Goal: Task Accomplishment & Management: Use online tool/utility

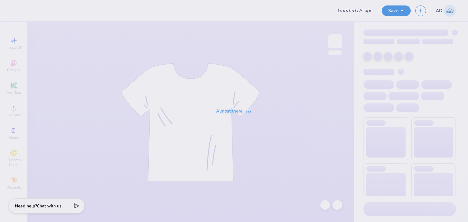
type input "[MEDICAL_DATA] 2026"
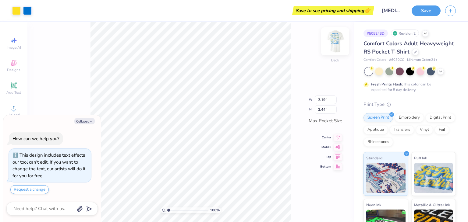
click at [330, 43] on img at bounding box center [335, 41] width 24 height 24
click at [412, 55] on div at bounding box center [415, 51] width 7 height 7
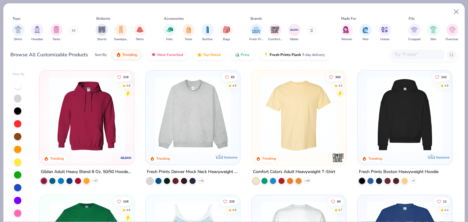
type textarea "x"
click at [426, 57] on input "text" at bounding box center [417, 54] width 47 height 7
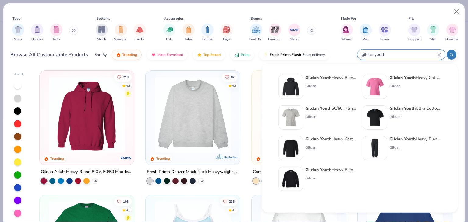
type input "gildan youth"
click at [413, 76] on strong "Gildan Youth" at bounding box center [402, 78] width 26 height 6
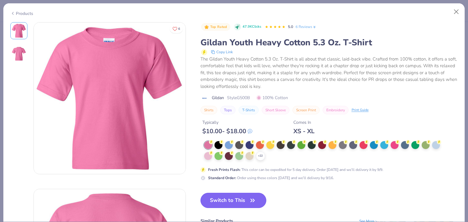
click at [231, 201] on button "Switch to This" at bounding box center [233, 200] width 66 height 15
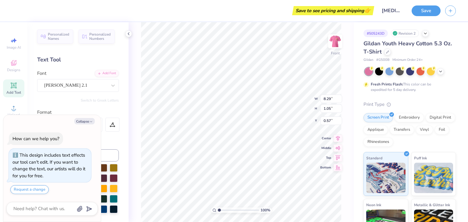
type textarea "x"
type input "10.17"
type input "1.12"
type input "13.57"
click at [335, 44] on img at bounding box center [335, 41] width 24 height 24
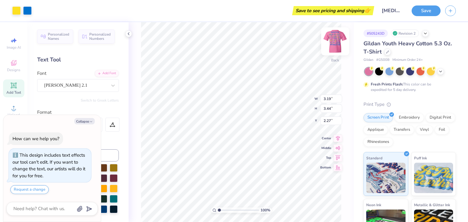
click at [335, 45] on img at bounding box center [335, 41] width 24 height 24
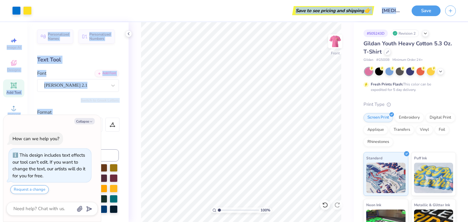
click at [275, 141] on div "Art colors Save to see pricing and shipping 👉 Design Title BSS 2026 Save Image …" at bounding box center [234, 111] width 468 height 222
click at [239, 3] on div "Save to see pricing and shipping 👉" at bounding box center [204, 10] width 336 height 21
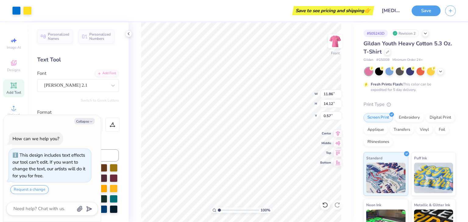
type textarea "x"
type input "3.00"
click at [443, 71] on div at bounding box center [440, 71] width 7 height 7
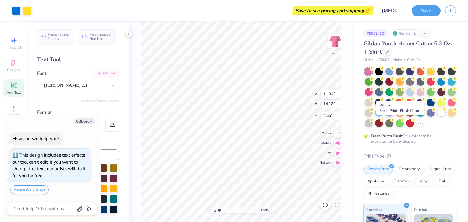
click at [437, 116] on div at bounding box center [441, 112] width 8 height 8
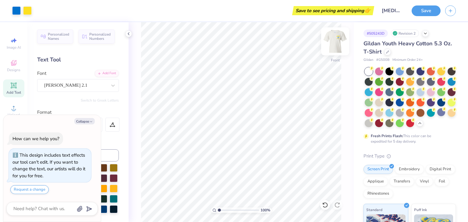
click at [335, 42] on img at bounding box center [335, 41] width 24 height 24
click at [334, 44] on img at bounding box center [335, 41] width 24 height 24
type textarea "x"
type input "11.23"
type input "13.36"
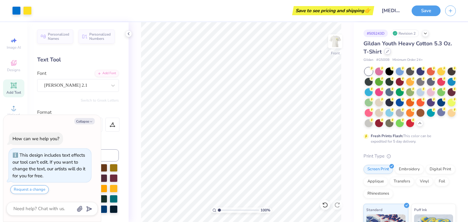
click at [391, 53] on div at bounding box center [387, 51] width 7 height 7
type textarea "x"
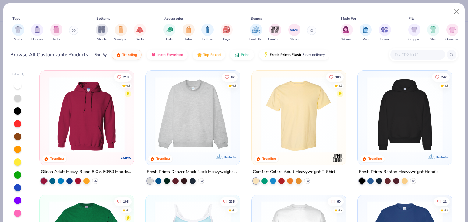
click at [402, 52] on input "text" at bounding box center [417, 54] width 47 height 7
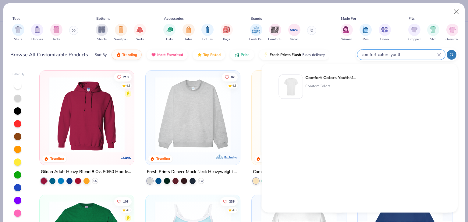
type input "comfort colors youth"
click at [316, 79] on strong "Comfort Colors Youth" at bounding box center [327, 78] width 44 height 6
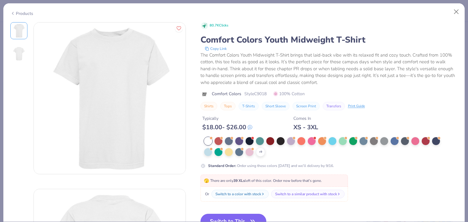
scroll to position [61, 0]
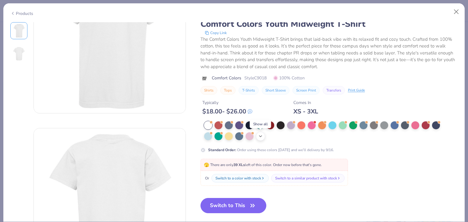
click at [259, 137] on icon at bounding box center [260, 136] width 5 height 5
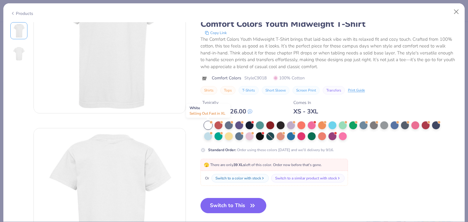
click at [207, 125] on div at bounding box center [208, 126] width 8 height 8
click at [235, 200] on button "Switch to This" at bounding box center [233, 205] width 66 height 15
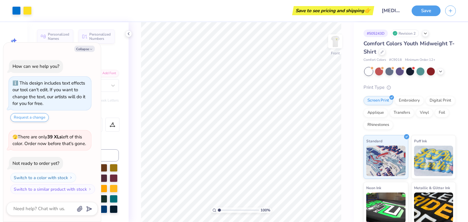
click at [313, 222] on html "Art colors Save to see pricing and shipping 👉 Design Title BSS 2026 Save Image …" at bounding box center [234, 111] width 468 height 222
type textarea "x"
type input "9.00"
type input "10.72"
type textarea "x"
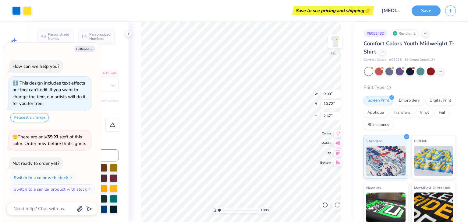
type input "2.59"
click at [334, 40] on img at bounding box center [335, 41] width 24 height 24
click at [334, 41] on img at bounding box center [335, 41] width 24 height 24
type textarea "x"
click at [426, 8] on button "Save" at bounding box center [426, 10] width 29 height 11
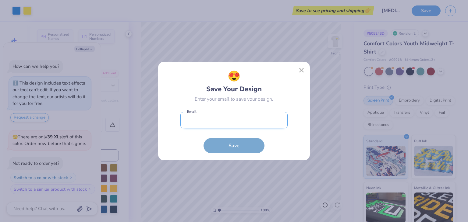
click at [221, 119] on input "email" at bounding box center [233, 120] width 107 height 17
type input "anjali.d@freshprints.com"
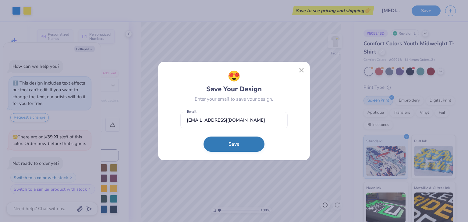
click at [230, 145] on button "Save" at bounding box center [233, 144] width 61 height 15
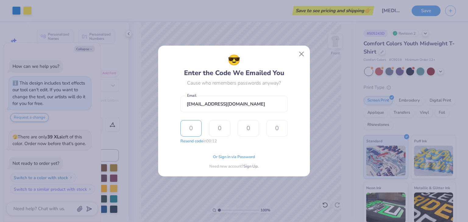
type input "1"
type input "3"
type input "4"
type input "1"
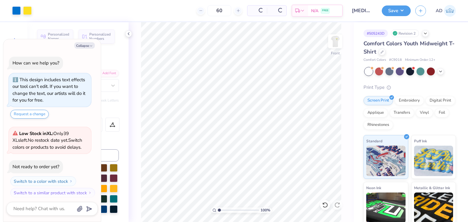
type textarea "x"
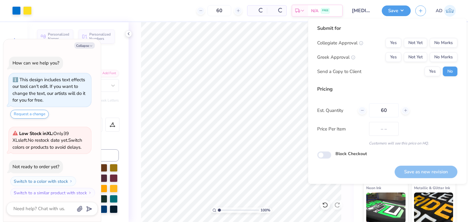
type input "$20.96"
type textarea "x"
click at [442, 44] on button "No Marks" at bounding box center [443, 43] width 28 height 10
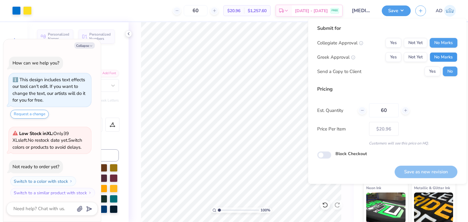
click at [440, 61] on button "No Marks" at bounding box center [443, 57] width 28 height 10
click at [419, 173] on button "Save as new revision" at bounding box center [425, 172] width 63 height 12
type input "$20.96"
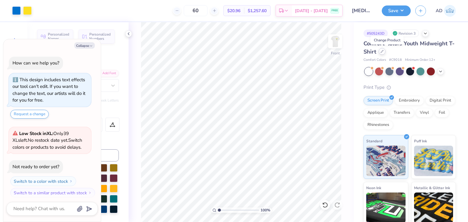
click at [383, 52] on icon at bounding box center [381, 51] width 3 height 3
type textarea "x"
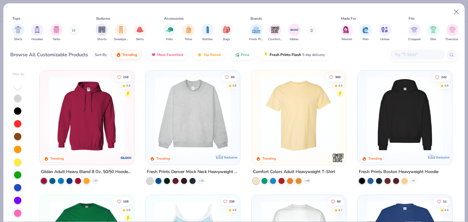
click at [405, 56] on input "text" at bounding box center [417, 54] width 47 height 7
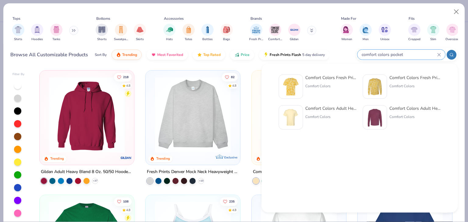
type input "comfort colors pocket"
click at [324, 111] on div "Comfort Colors Adult Heavyweight RS Pocket T-Shirt" at bounding box center [330, 108] width 51 height 6
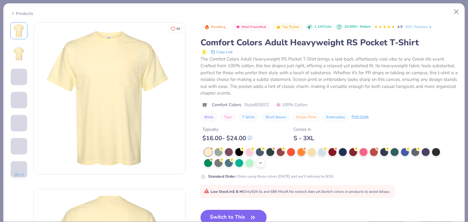
click at [261, 161] on icon at bounding box center [260, 163] width 5 height 5
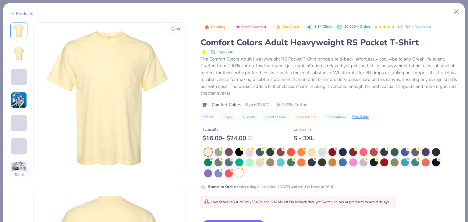
click at [241, 172] on div at bounding box center [239, 173] width 8 height 8
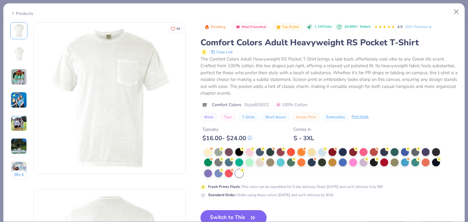
click at [229, 212] on button "Switch to This" at bounding box center [233, 217] width 66 height 15
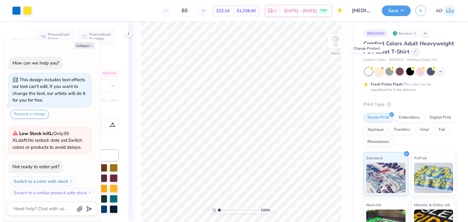
click at [414, 53] on icon at bounding box center [415, 51] width 3 height 3
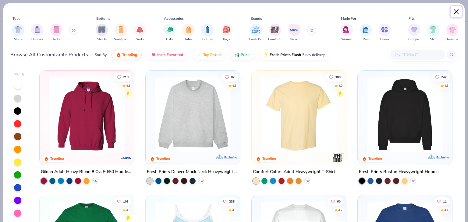
click at [456, 8] on button "Close" at bounding box center [457, 12] width 12 height 12
type textarea "x"
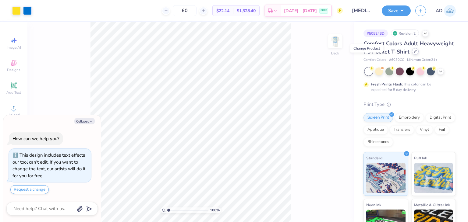
click at [414, 53] on icon at bounding box center [415, 51] width 3 height 3
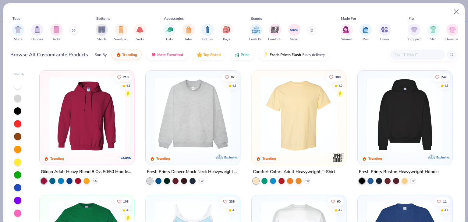
type textarea "x"
click at [403, 53] on input "text" at bounding box center [417, 54] width 47 height 7
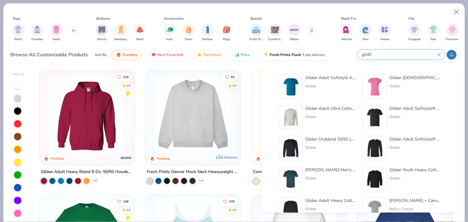
type input "g640"
click at [331, 78] on div "Gildan Adult Softstyle 4.5 Oz. T-Shirt" at bounding box center [330, 78] width 51 height 6
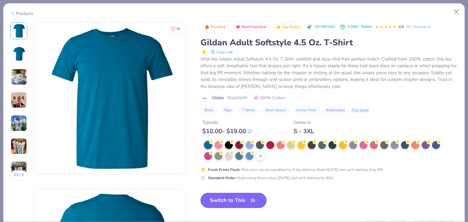
click at [262, 157] on icon at bounding box center [260, 156] width 5 height 5
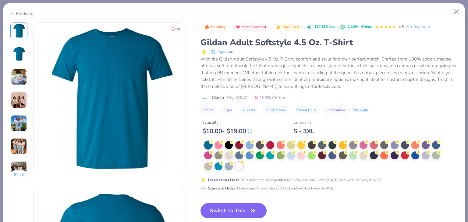
click at [237, 168] on div at bounding box center [239, 166] width 8 height 8
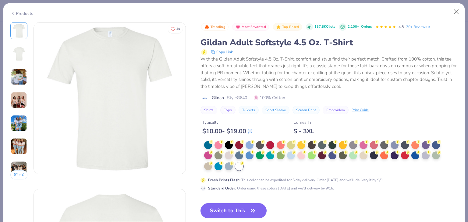
scroll to position [30, 0]
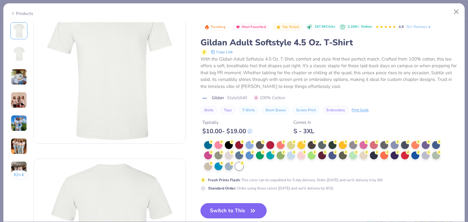
click at [231, 209] on button "Switch to This" at bounding box center [233, 210] width 66 height 15
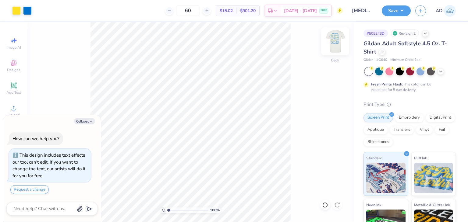
click at [338, 43] on img at bounding box center [335, 41] width 24 height 24
click at [157, 14] on div "60 $15.02 Per Item $901.20 Total Est. Delivery Sep 14 - 17 FREE" at bounding box center [189, 10] width 306 height 21
click at [292, 38] on div "100 % Front W 11.86 11.86 " H 14.12 14.12 " Y 3.42 3.42 " Center Middle Top Bot…" at bounding box center [190, 122] width 326 height 200
click at [367, 70] on div at bounding box center [369, 72] width 8 height 8
click at [398, 4] on div "Save AD" at bounding box center [425, 10] width 86 height 21
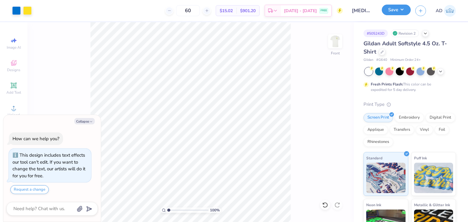
click at [396, 10] on button "Save" at bounding box center [396, 10] width 29 height 11
type textarea "x"
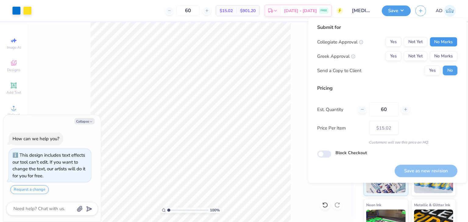
click at [435, 41] on button "No Marks" at bounding box center [443, 42] width 28 height 10
click at [436, 61] on div "Collegiate Approval Yes Not Yet No Marks Greek Approval Yes Not Yet No Marks Se…" at bounding box center [387, 56] width 140 height 38
click at [436, 61] on button "No Marks" at bounding box center [443, 56] width 28 height 10
click at [325, 154] on input "Block Checkout" at bounding box center [324, 154] width 14 height 7
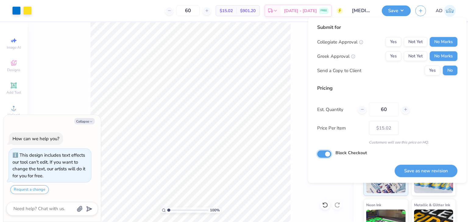
checkbox input "true"
type textarea "x"
drag, startPoint x: 394, startPoint y: 108, endPoint x: 378, endPoint y: 108, distance: 15.5
click at [378, 108] on input "60" at bounding box center [384, 110] width 30 height 14
type input "12"
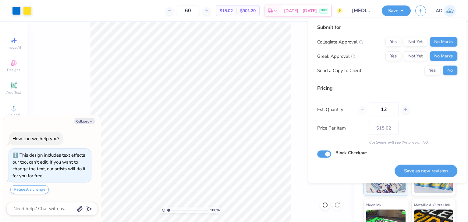
type input "12"
type input "$32.57"
type input "12"
click at [430, 173] on button "Save as new revision" at bounding box center [425, 171] width 63 height 12
type input "$32.57"
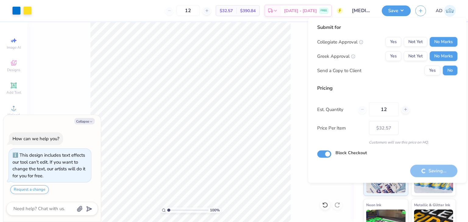
type textarea "x"
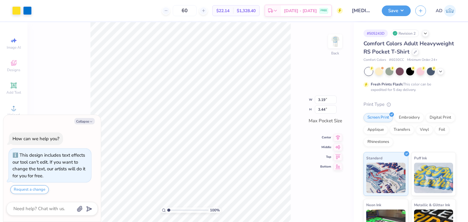
type textarea "x"
type input "3.03"
type input "3.25"
click at [331, 41] on img at bounding box center [335, 41] width 24 height 24
type textarea "x"
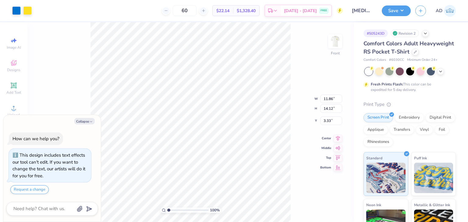
type input "11.24"
type input "13.38"
type textarea "x"
type input "4.13"
click at [414, 53] on icon at bounding box center [415, 51] width 2 height 2
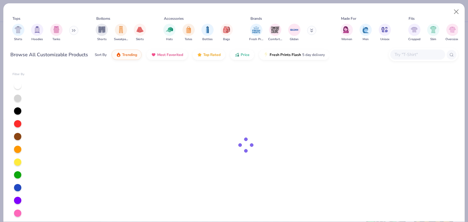
type textarea "x"
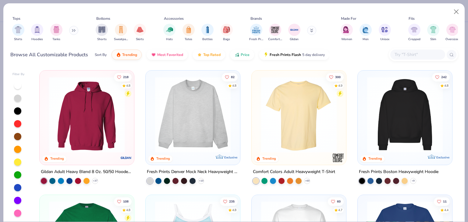
click at [407, 54] on input "text" at bounding box center [417, 54] width 47 height 7
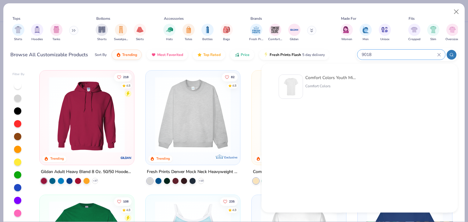
type input "9018"
click at [339, 77] on div "Comfort Colors Youth Midweight T-Shirt" at bounding box center [330, 78] width 51 height 6
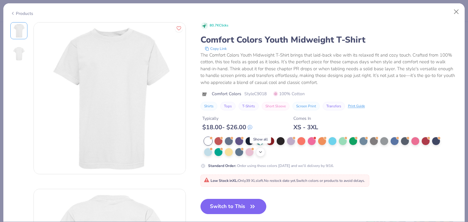
click at [262, 152] on icon at bounding box center [260, 152] width 5 height 5
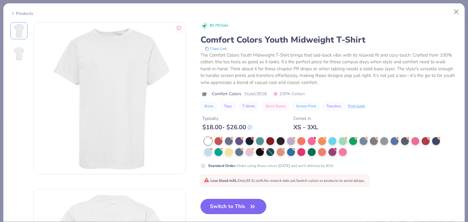
click at [248, 204] on span "button" at bounding box center [252, 207] width 9 height 9
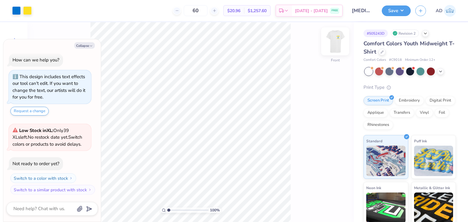
click at [334, 42] on img at bounding box center [335, 41] width 24 height 24
click at [332, 46] on img at bounding box center [335, 41] width 24 height 24
click at [399, 12] on button "Save" at bounding box center [396, 10] width 29 height 11
type textarea "x"
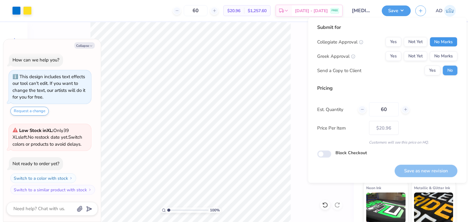
click at [448, 43] on button "No Marks" at bounding box center [443, 42] width 28 height 10
click at [450, 56] on button "No Marks" at bounding box center [443, 56] width 28 height 10
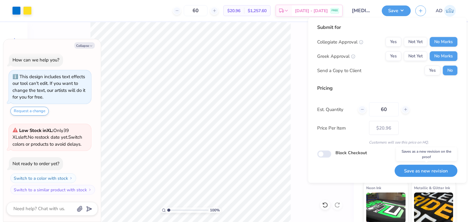
click at [419, 174] on button "Save as new revision" at bounding box center [425, 171] width 63 height 12
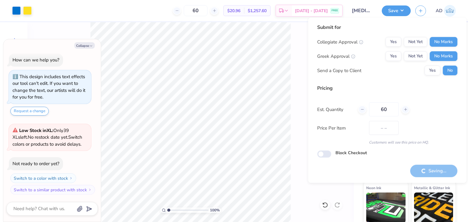
type input "$20.96"
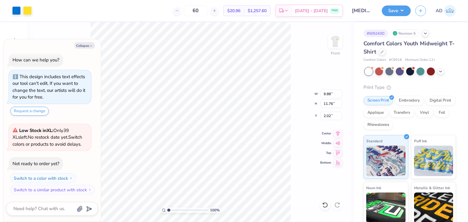
type textarea "x"
type input "9.41"
type input "11.20"
type textarea "x"
type input "2.05"
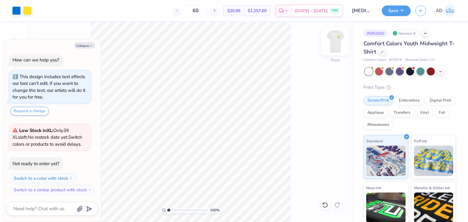
click at [336, 42] on img at bounding box center [335, 41] width 24 height 24
click at [390, 10] on button "Save" at bounding box center [396, 10] width 29 height 11
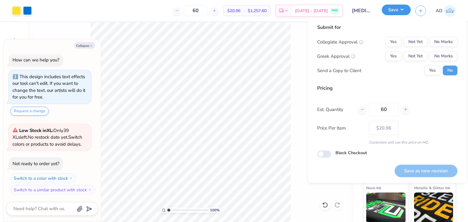
type textarea "x"
click at [446, 44] on button "No Marks" at bounding box center [443, 42] width 28 height 10
click at [441, 54] on button "No Marks" at bounding box center [443, 56] width 28 height 10
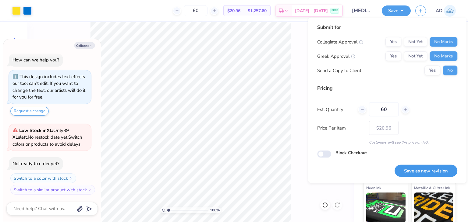
click at [431, 170] on button "Save as new revision" at bounding box center [425, 171] width 63 height 12
type input "$20.96"
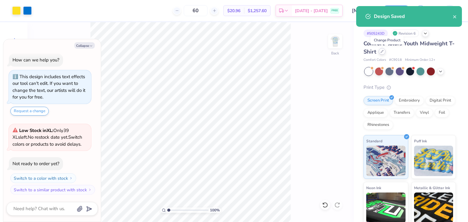
click at [385, 54] on div at bounding box center [382, 51] width 7 height 7
type textarea "x"
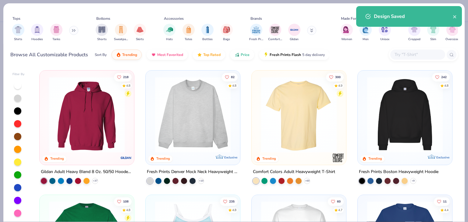
click at [411, 54] on input "text" at bounding box center [417, 54] width 47 height 7
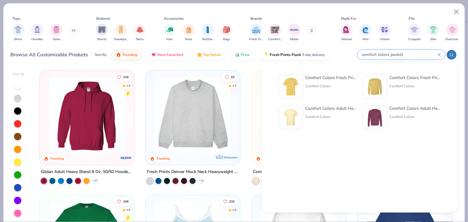
type input "comfort colors pocket"
click at [331, 107] on div "Comfort Colors Adult Heavyweight RS Pocket T-Shirt" at bounding box center [330, 108] width 51 height 6
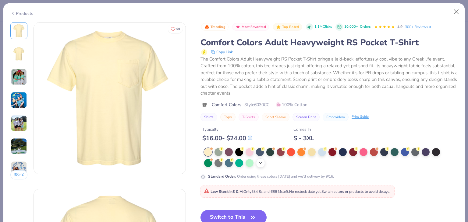
click at [260, 161] on icon at bounding box center [260, 163] width 5 height 5
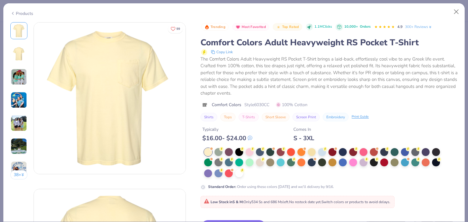
click at [240, 173] on div at bounding box center [239, 174] width 8 height 8
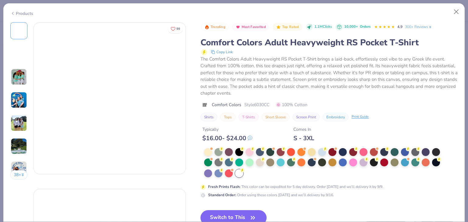
scroll to position [152, 0]
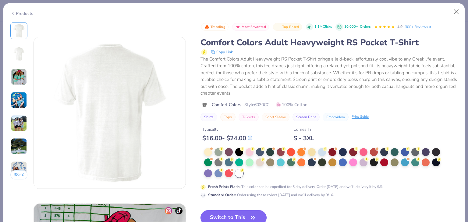
click at [253, 214] on icon "button" at bounding box center [253, 218] width 9 height 9
click at [250, 215] on icon "button" at bounding box center [253, 218] width 9 height 9
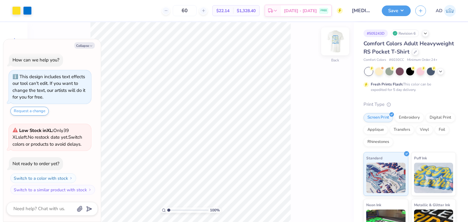
click at [334, 42] on img at bounding box center [335, 41] width 24 height 24
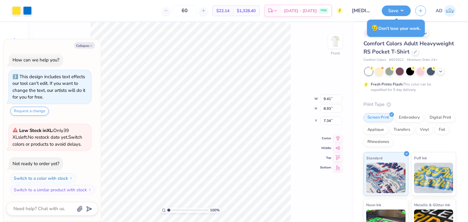
type textarea "x"
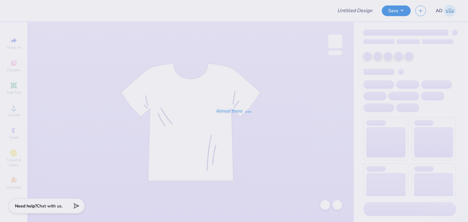
type input "[MEDICAL_DATA] 2026"
type input "60"
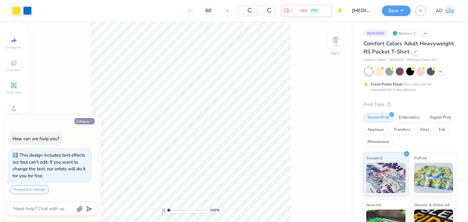
click at [88, 120] on button "Collapse" at bounding box center [84, 121] width 20 height 6
type textarea "x"
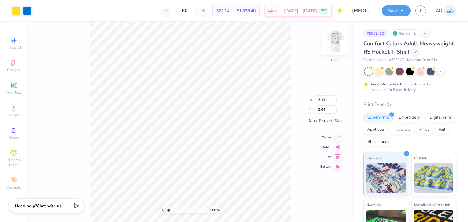
click at [333, 42] on img at bounding box center [335, 41] width 24 height 24
type input "8.29"
type input "1.05"
type input "3.33"
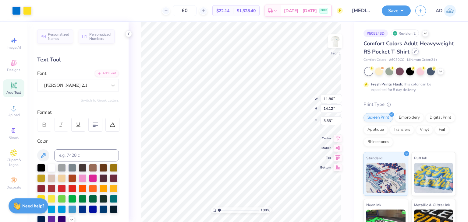
click at [412, 55] on div at bounding box center [415, 51] width 7 height 7
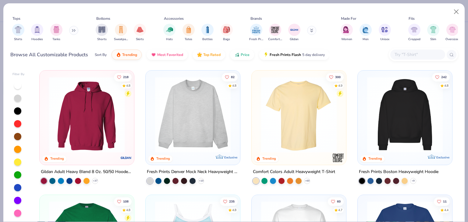
click at [406, 55] on input "text" at bounding box center [417, 54] width 47 height 7
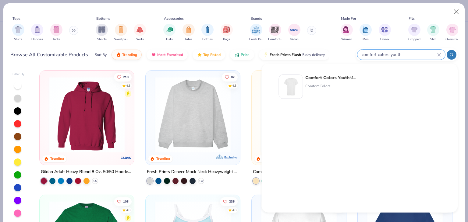
type input "comfort colors youth"
click at [335, 78] on strong "Comfort Colors Youth" at bounding box center [327, 78] width 44 height 6
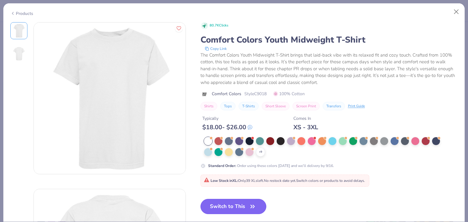
click at [244, 209] on button "Switch to This" at bounding box center [233, 206] width 66 height 15
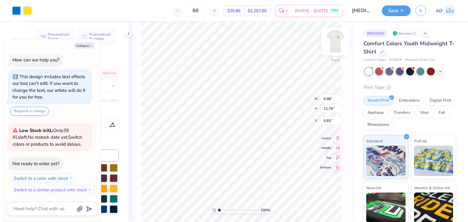
click at [330, 45] on img at bounding box center [335, 41] width 24 height 24
type textarea "x"
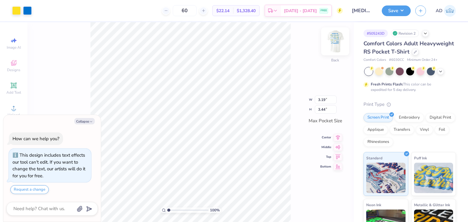
click at [337, 44] on img at bounding box center [335, 41] width 24 height 24
click at [412, 55] on div at bounding box center [415, 51] width 7 height 7
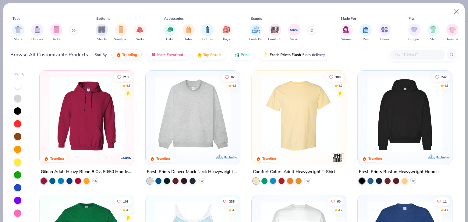
type textarea "x"
click at [405, 55] on input "text" at bounding box center [417, 54] width 47 height 7
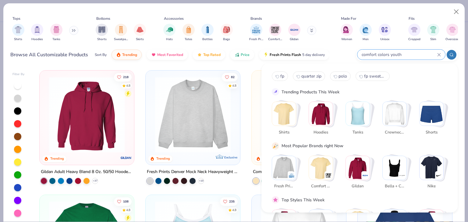
type input "comfort colors youth"
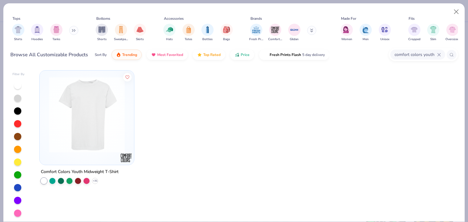
click at [83, 140] on img at bounding box center [87, 115] width 82 height 76
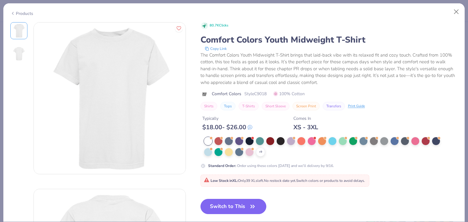
drag, startPoint x: 244, startPoint y: 200, endPoint x: 263, endPoint y: 196, distance: 19.4
click at [244, 200] on button "Switch to This" at bounding box center [233, 206] width 66 height 15
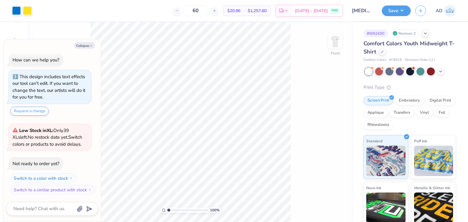
click at [297, 198] on div "100 % Front" at bounding box center [190, 122] width 326 height 200
click at [386, 55] on div "Comfort Colors Youth Midweight T-Shirt" at bounding box center [409, 48] width 92 height 16
click at [292, 60] on div "100 % Front W 9.88 9.88 " H 11.76 11.76 " Y 0.83 0.83 " Center Middle Top Bottom" at bounding box center [190, 122] width 326 height 200
click at [271, 222] on html "Art colors 60 $20.96 Per Item $1,257.60 Total Est. Delivery [DATE] - [DATE] FRE…" at bounding box center [234, 111] width 468 height 222
click at [339, 37] on img at bounding box center [335, 41] width 24 height 24
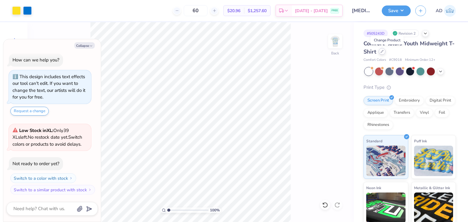
click at [383, 53] on icon at bounding box center [381, 51] width 3 height 3
type textarea "x"
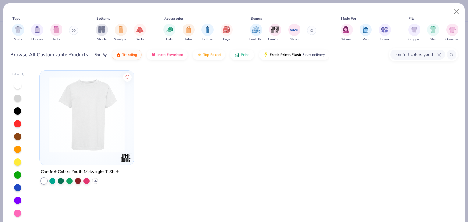
click at [439, 53] on icon at bounding box center [439, 55] width 4 height 4
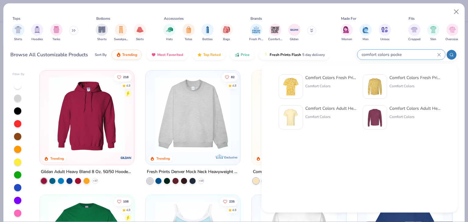
type input "comfort colors pocke"
click at [330, 110] on div "Comfort Colors Adult Heavyweight RS Pocket T-Shirt" at bounding box center [330, 108] width 51 height 6
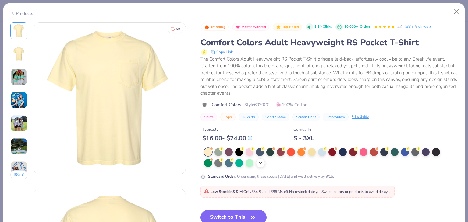
click at [262, 161] on icon at bounding box center [260, 163] width 5 height 5
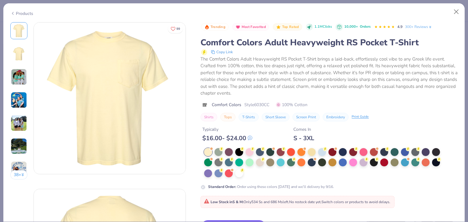
click at [241, 173] on div at bounding box center [239, 174] width 8 height 8
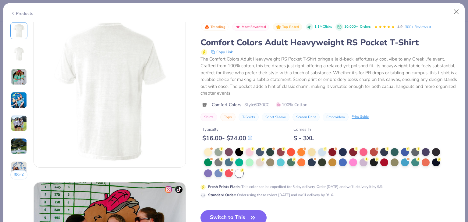
scroll to position [183, 0]
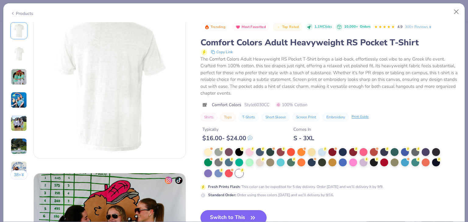
click at [245, 216] on button "Switch to This" at bounding box center [233, 217] width 66 height 15
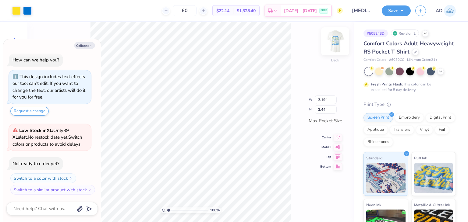
click at [340, 37] on img at bounding box center [335, 41] width 24 height 24
type textarea "x"
type input "3.00"
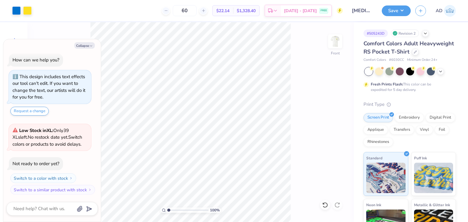
type textarea "x"
